Goal: Check status: Check status

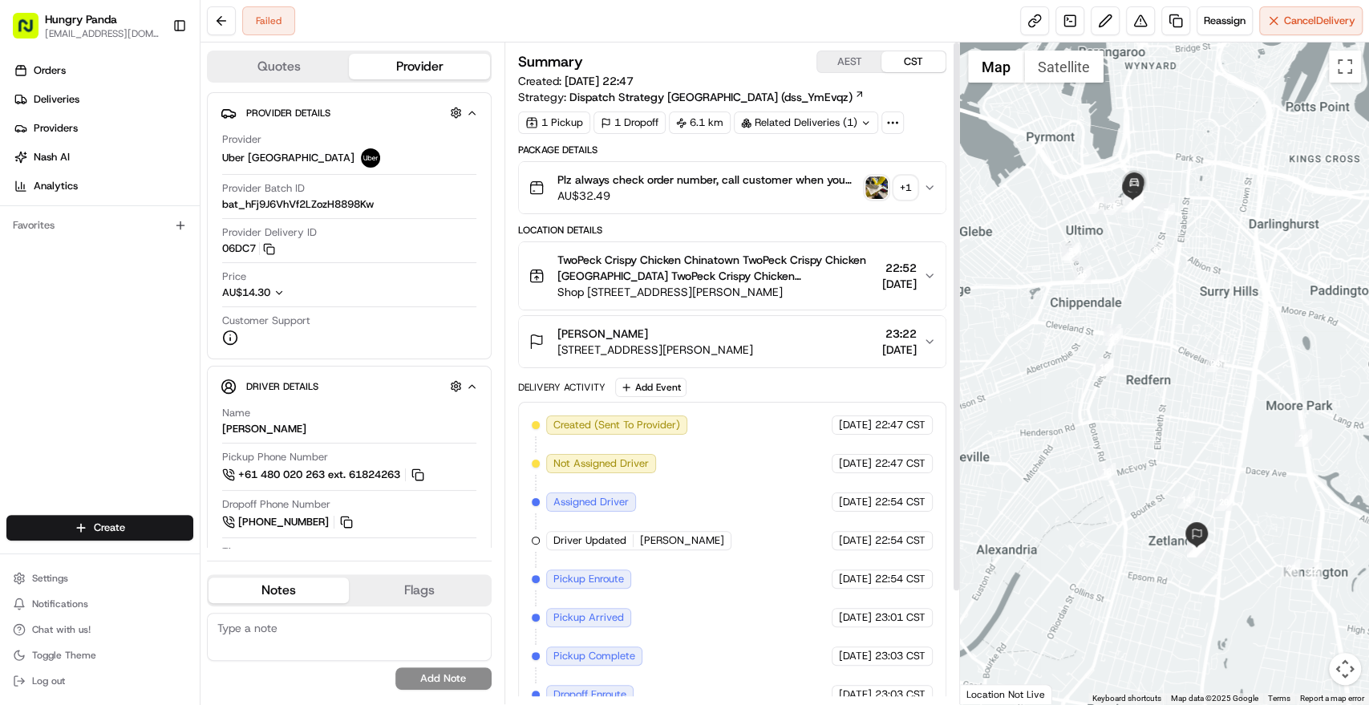
click at [873, 184] on img "button" at bounding box center [876, 187] width 22 height 22
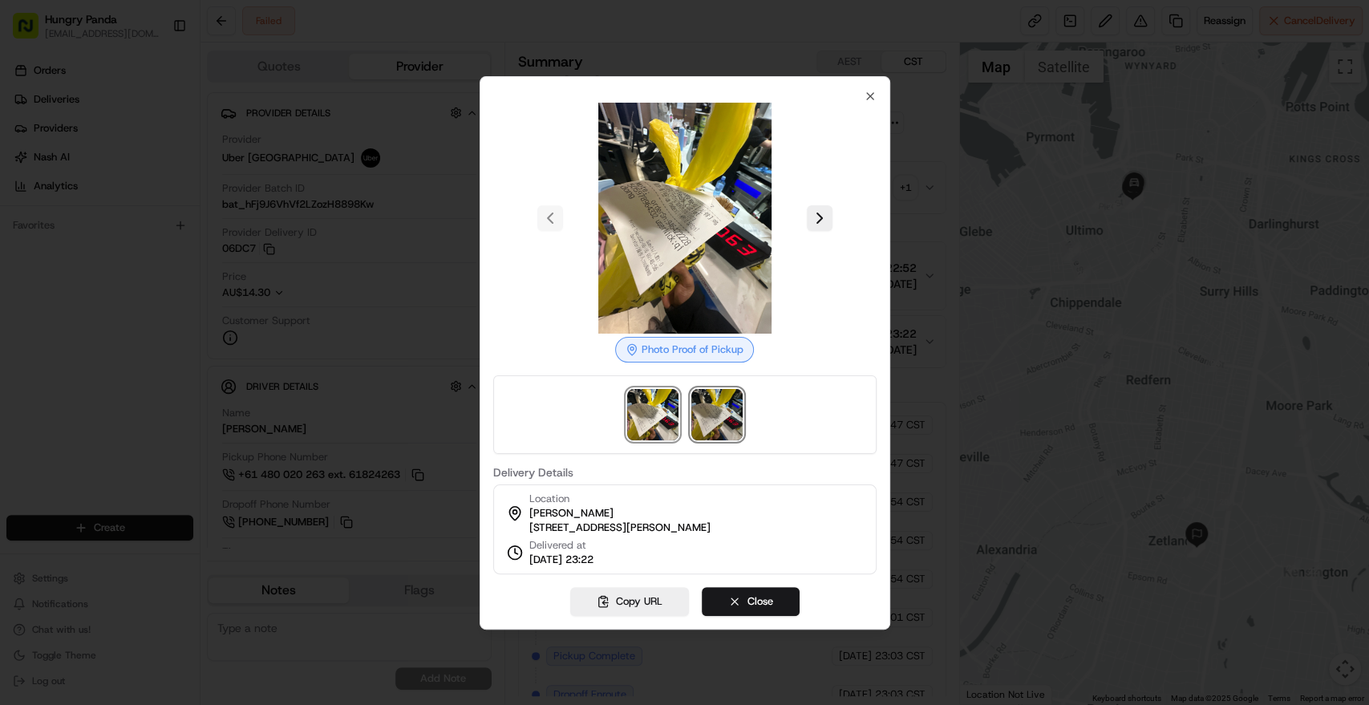
click at [724, 412] on img at bounding box center [716, 414] width 51 height 51
click at [656, 401] on img at bounding box center [652, 414] width 51 height 51
click at [700, 401] on img at bounding box center [716, 414] width 51 height 51
click at [869, 91] on icon "button" at bounding box center [870, 96] width 13 height 13
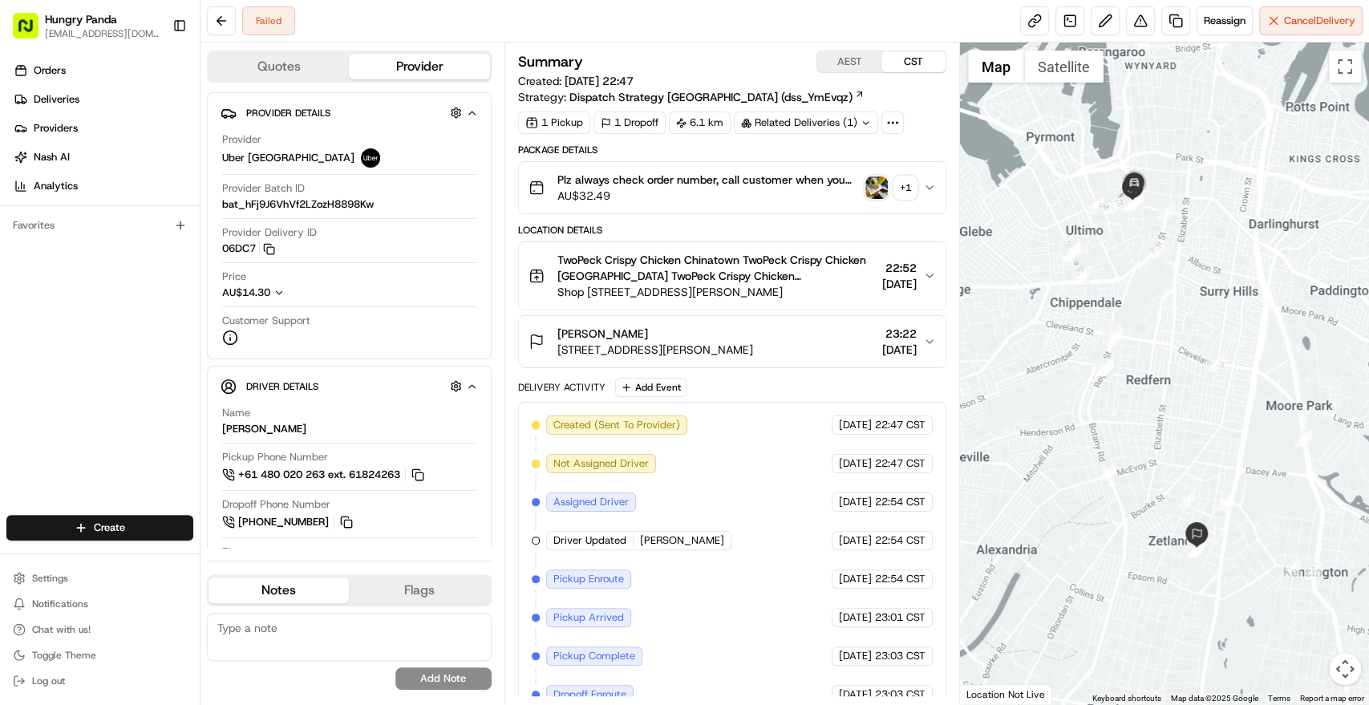
click at [876, 185] on img "button" at bounding box center [876, 187] width 22 height 22
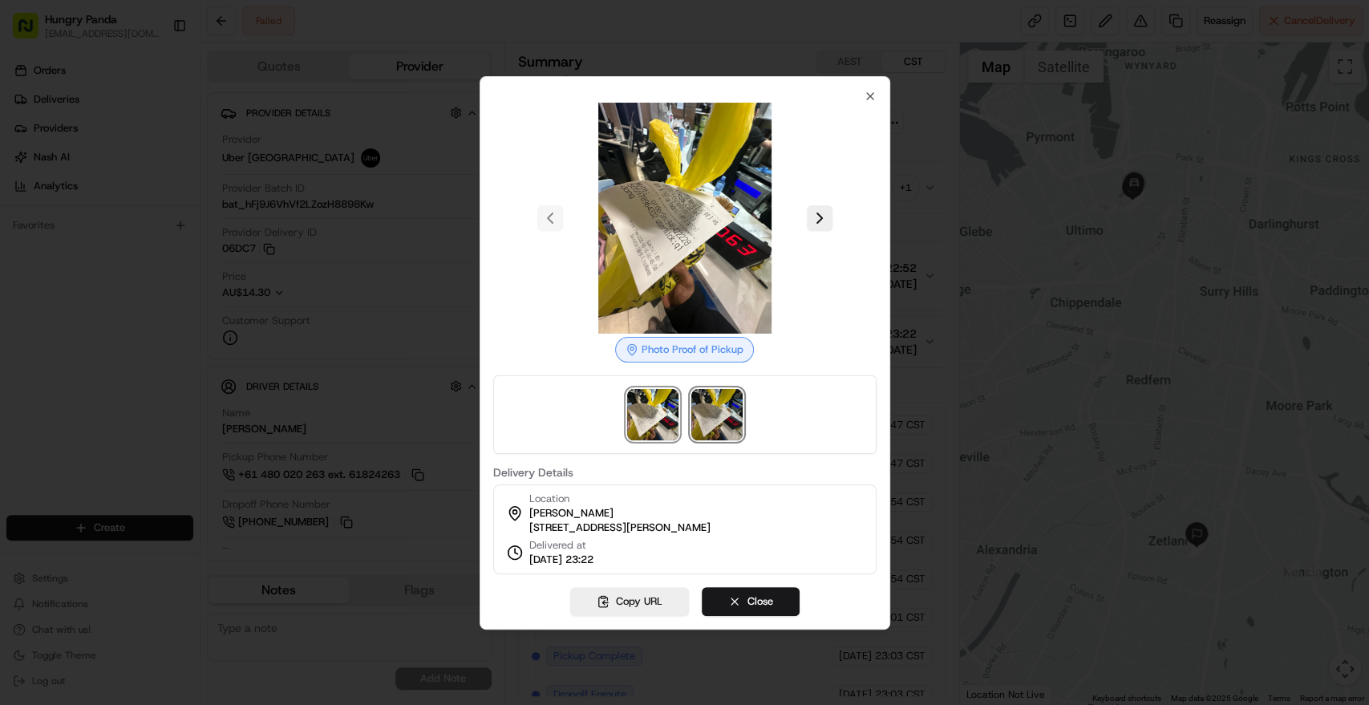
click at [698, 389] on img at bounding box center [716, 414] width 51 height 51
click at [867, 93] on icon "button" at bounding box center [870, 96] width 6 height 6
